Goal: Obtain resource: Download file/media

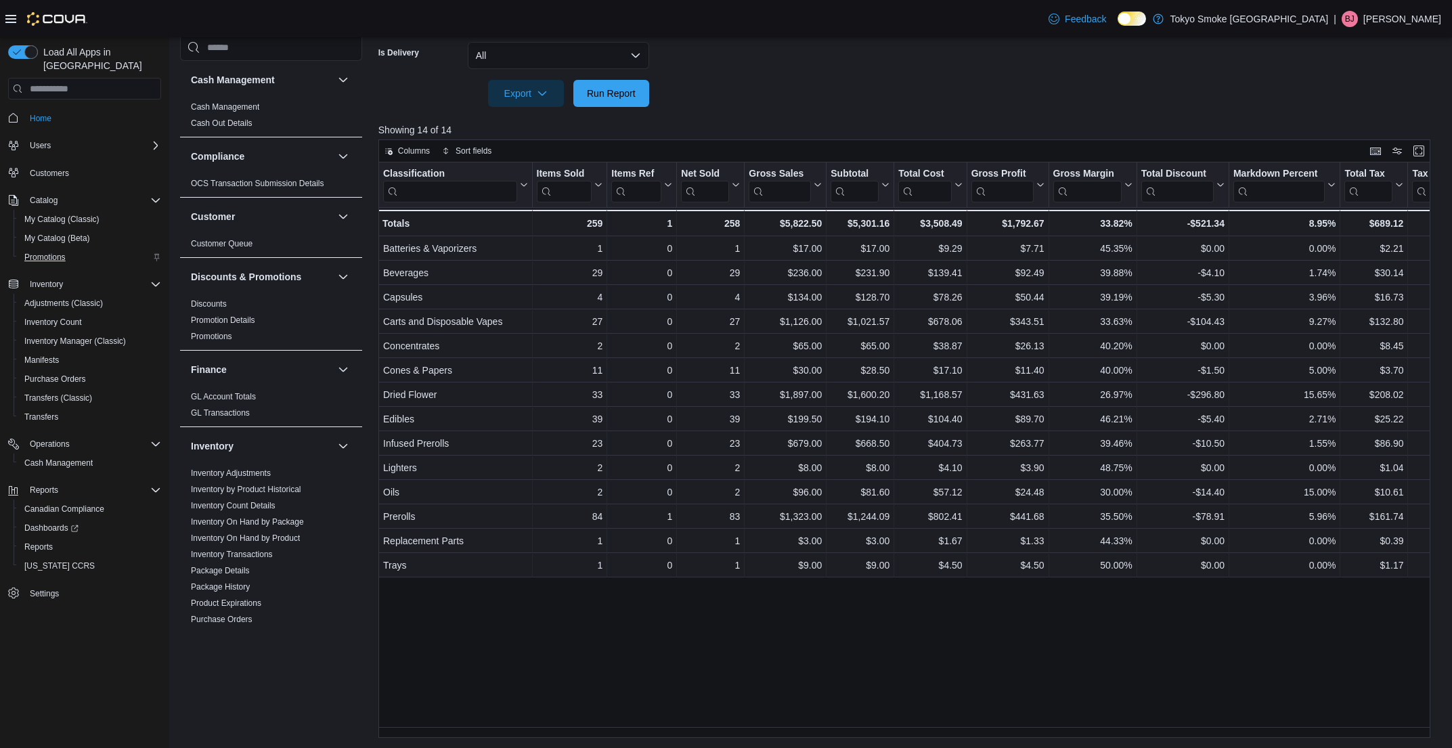
scroll to position [683, 0]
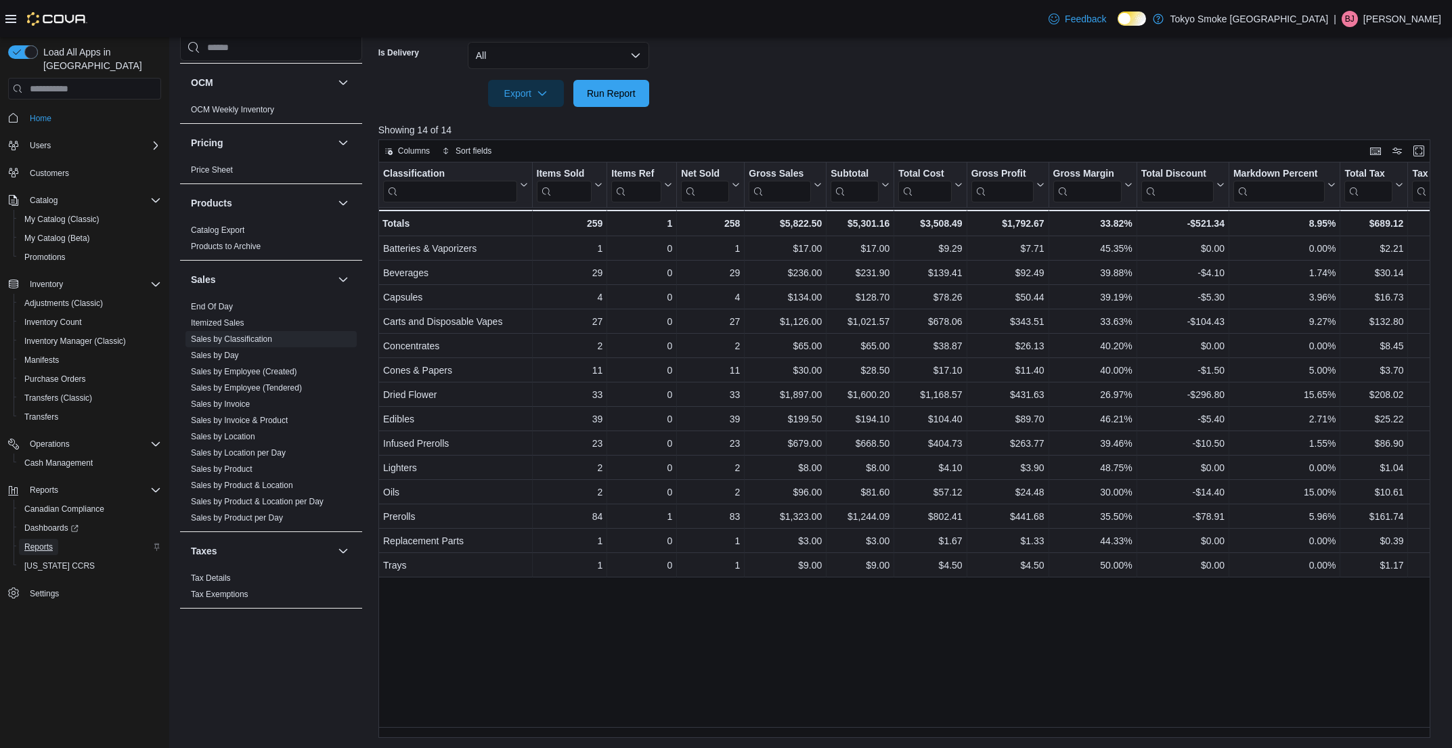
click at [46, 541] on span "Reports" at bounding box center [38, 546] width 28 height 11
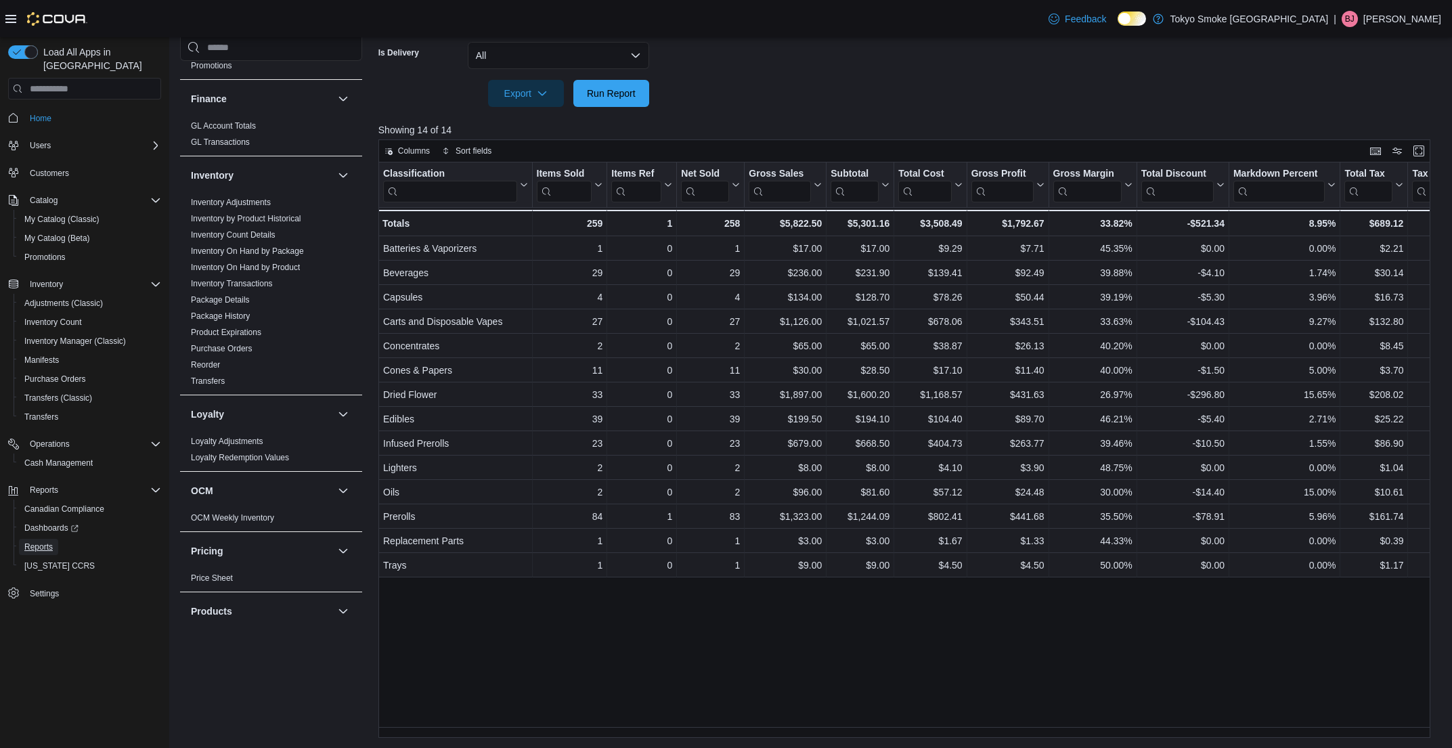
scroll to position [269, 0]
click at [263, 266] on link "Inventory On Hand by Product" at bounding box center [245, 269] width 109 height 9
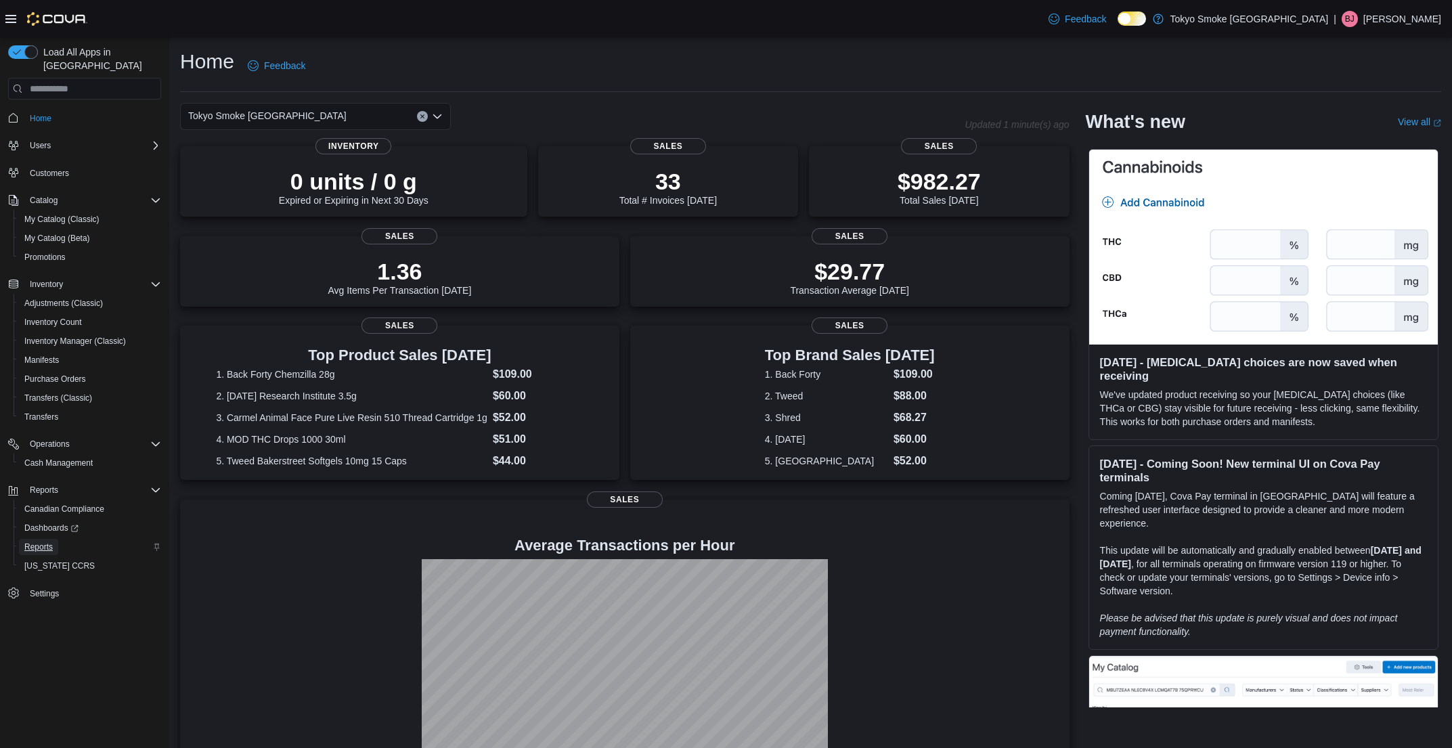
click at [43, 541] on span "Reports" at bounding box center [38, 546] width 28 height 11
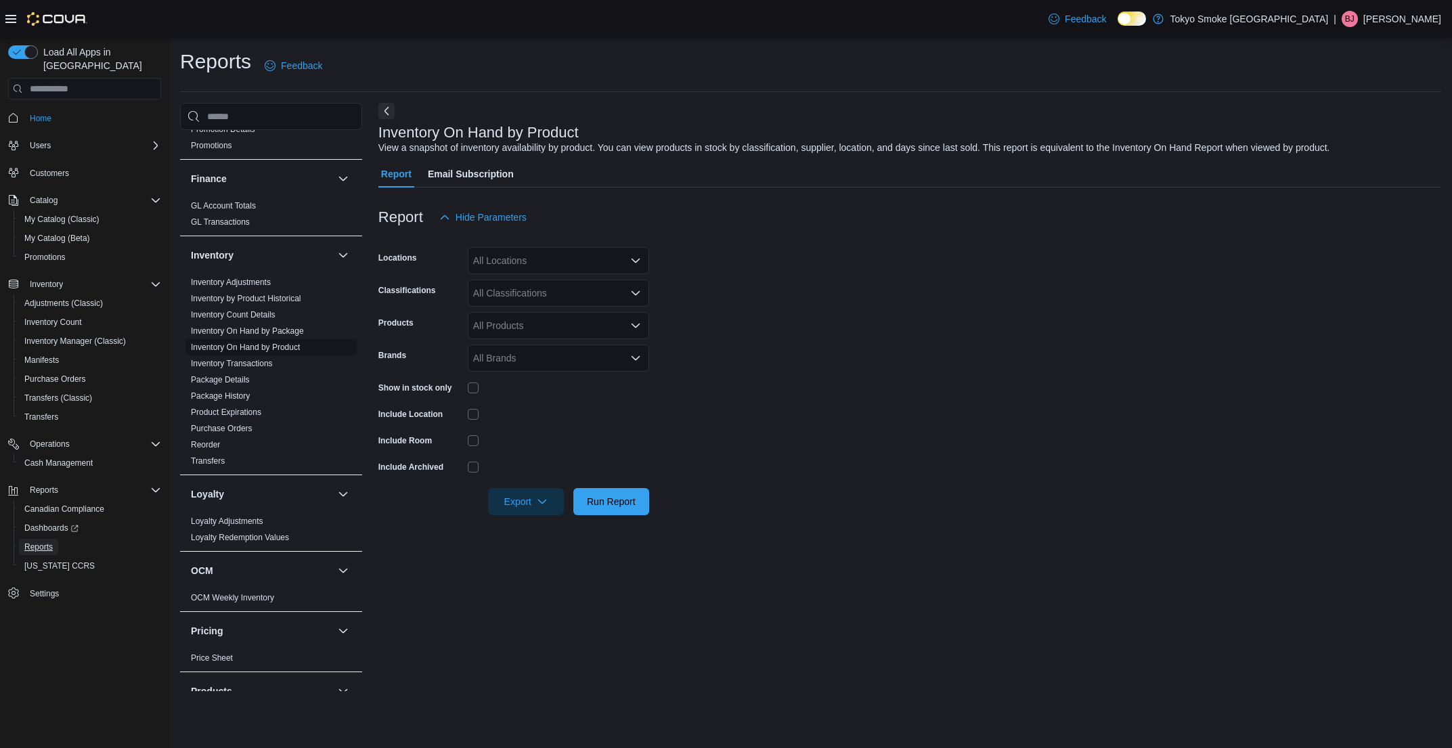
scroll to position [259, 0]
click at [269, 346] on link "Inventory On Hand by Product" at bounding box center [245, 348] width 109 height 9
click at [604, 254] on div "All Locations" at bounding box center [558, 260] width 181 height 27
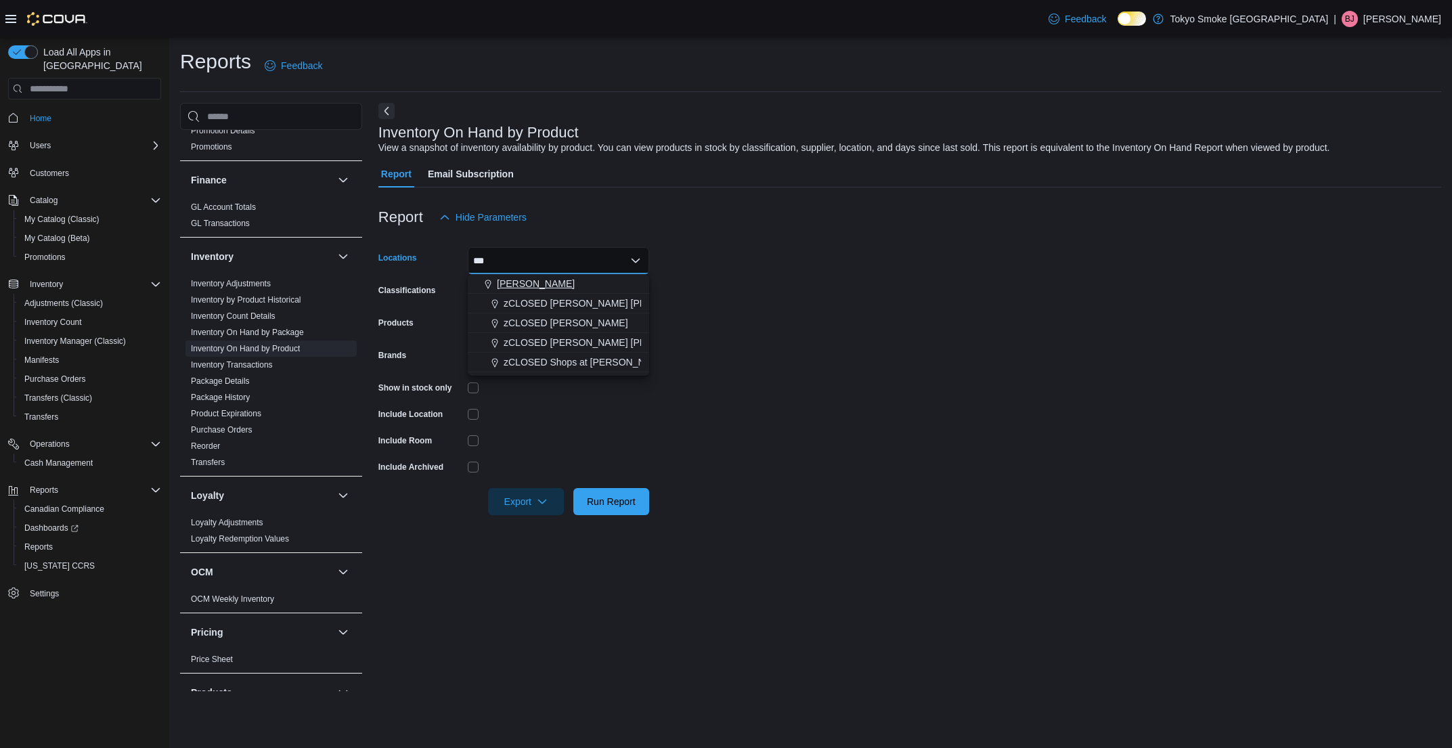
type input "***"
click at [528, 288] on div "[PERSON_NAME]" at bounding box center [558, 284] width 165 height 14
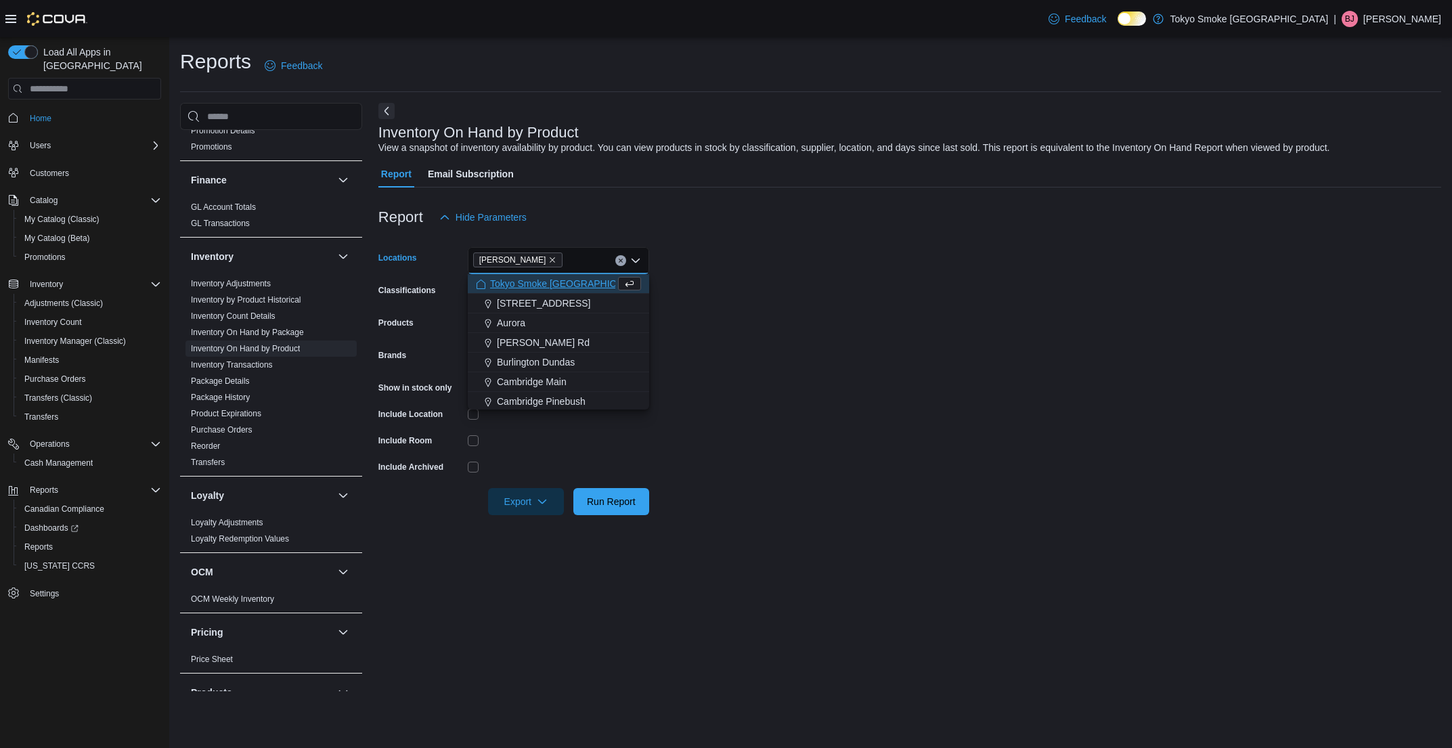
click at [781, 299] on form "Locations Milton Combo box. Selected. Milton. Press Backspace to delete Milton.…" at bounding box center [909, 373] width 1063 height 284
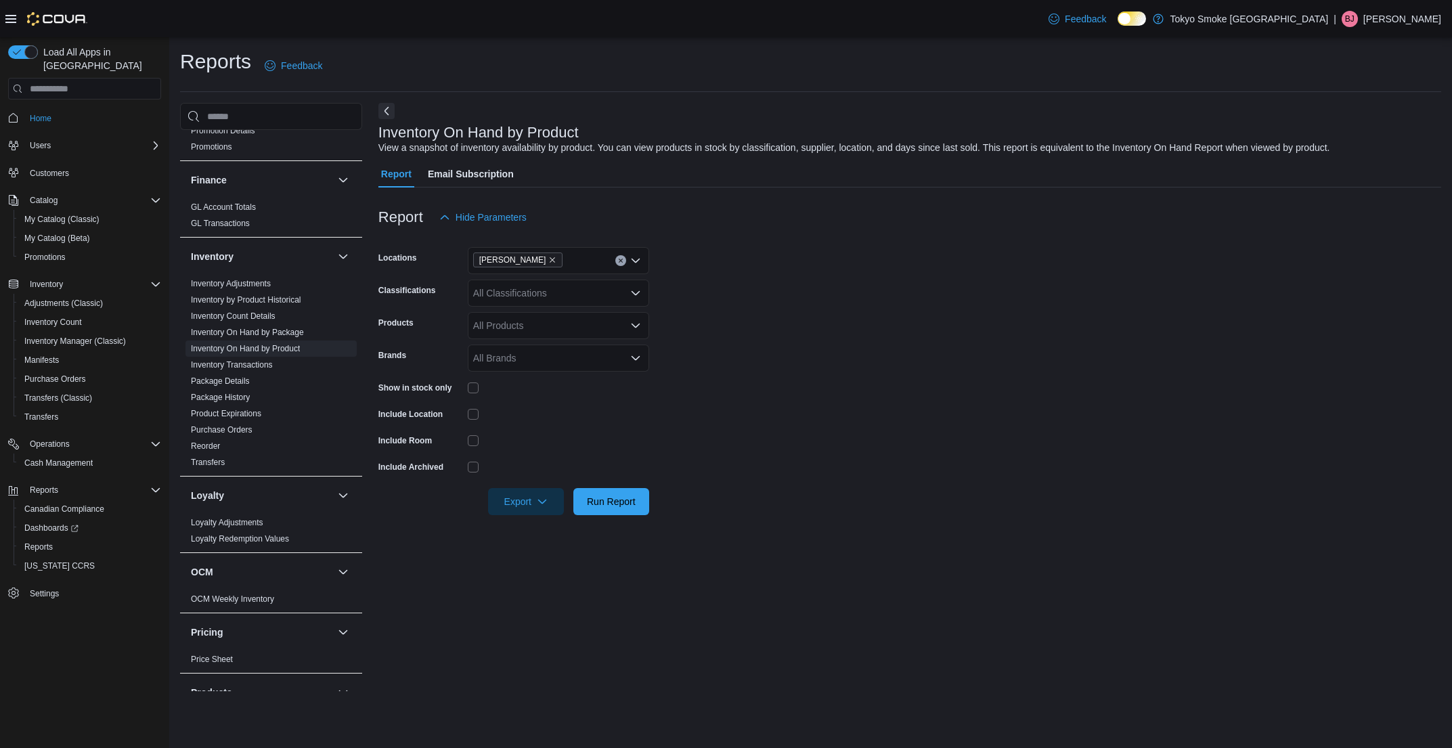
click at [572, 282] on div "All Classifications" at bounding box center [558, 293] width 181 height 27
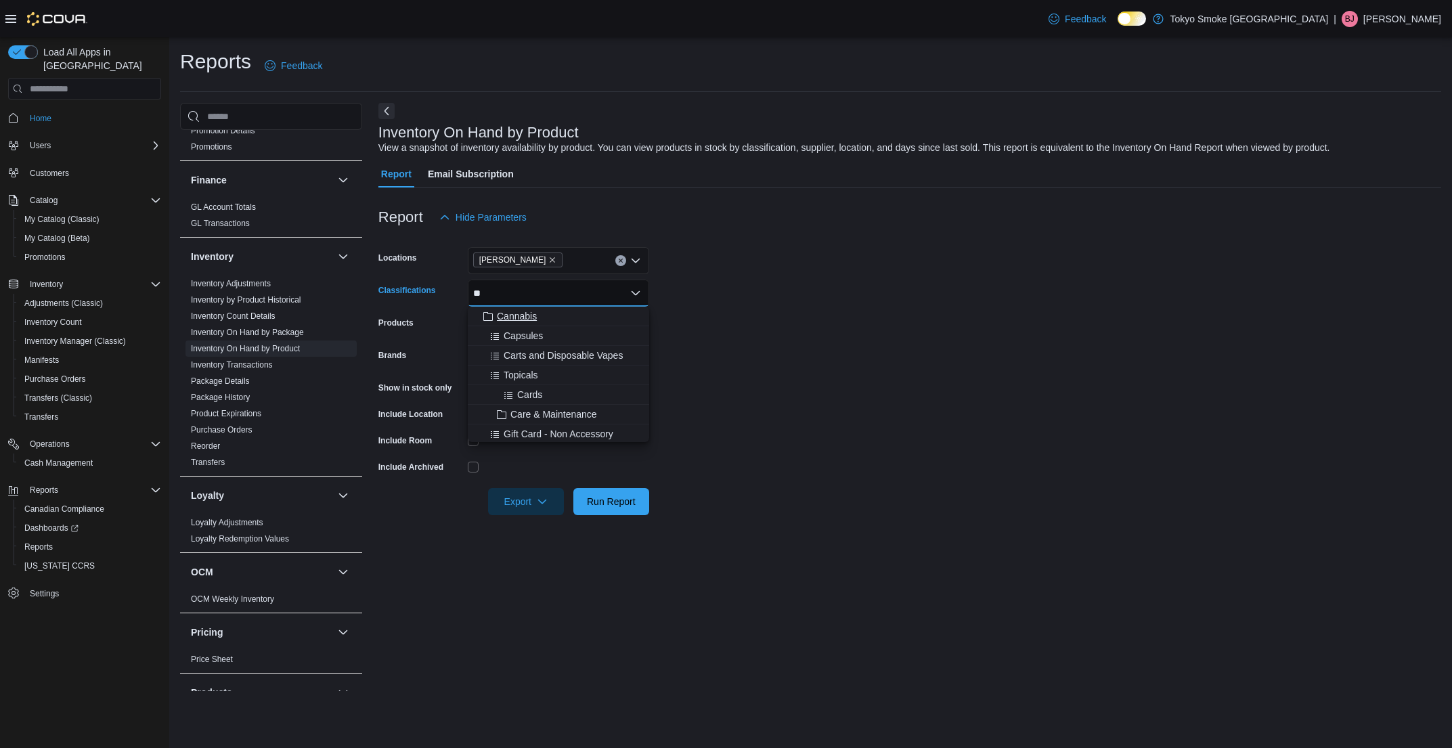
type input "**"
click at [524, 317] on span "Cannabis" at bounding box center [517, 316] width 40 height 14
click at [735, 334] on form "Locations Milton Classifications Cannabis Combo box. Selected. Cannabis. Press …" at bounding box center [909, 373] width 1063 height 284
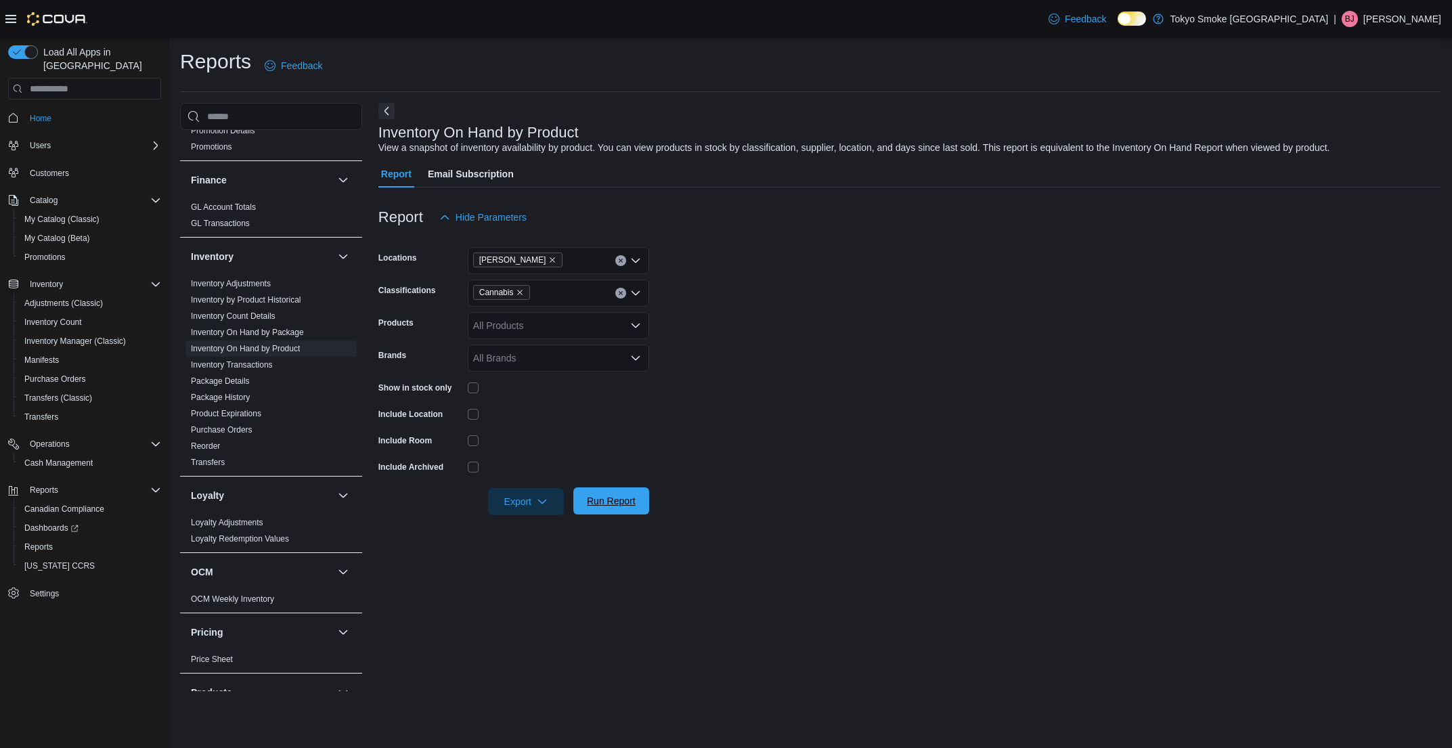
click at [635, 512] on span "Run Report" at bounding box center [611, 500] width 60 height 27
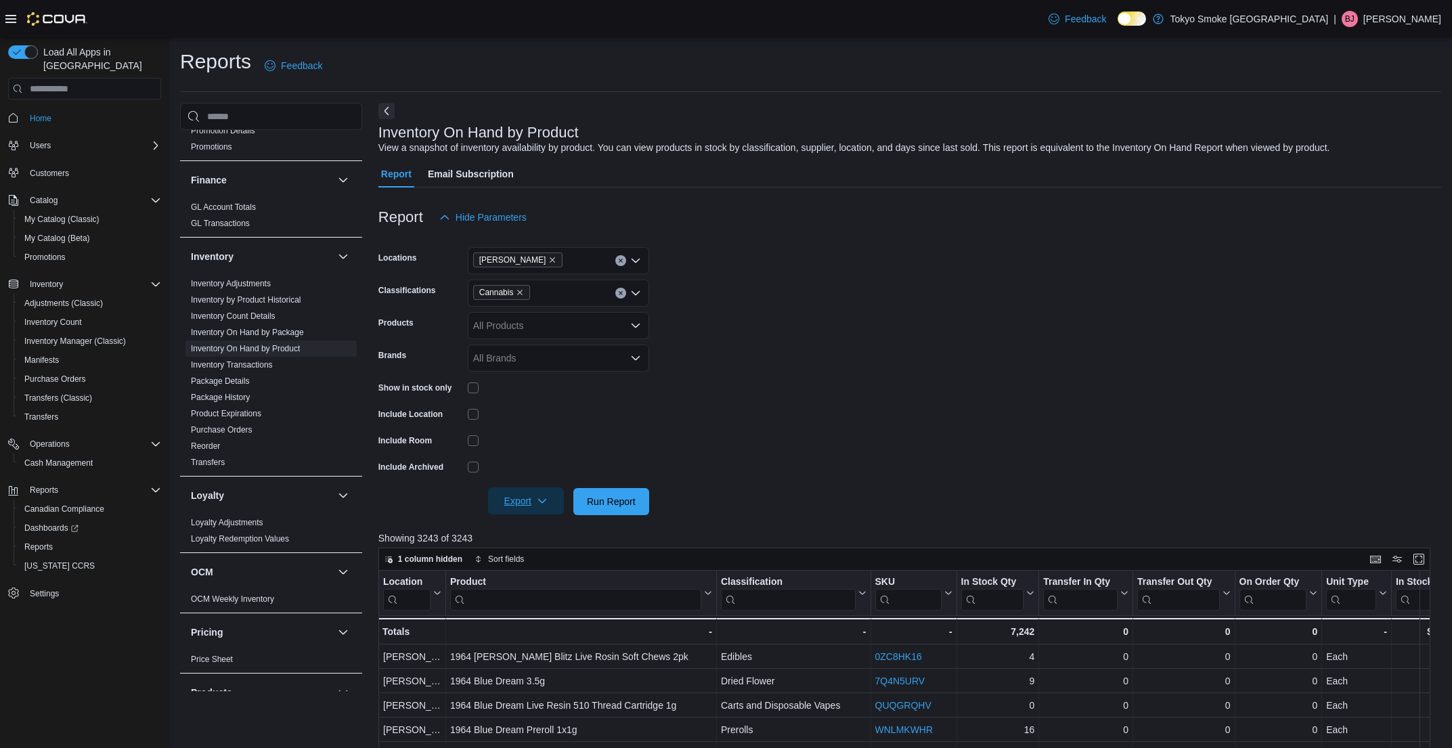
click at [550, 495] on span "Export" at bounding box center [526, 500] width 60 height 27
click at [533, 531] on span "Export to Excel" at bounding box center [526, 528] width 61 height 11
